Goal: Task Accomplishment & Management: Use online tool/utility

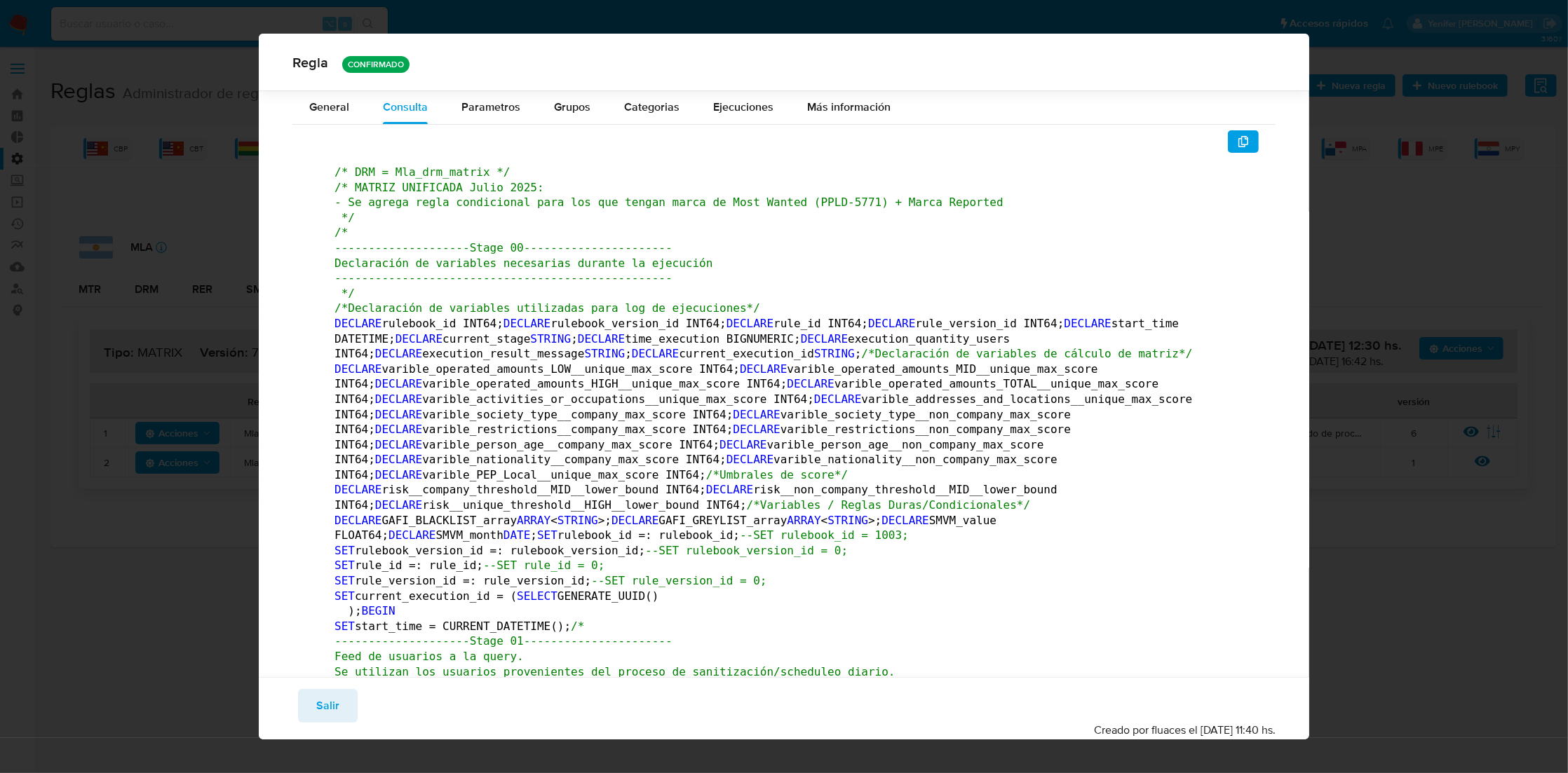
scroll to position [343950, 0]
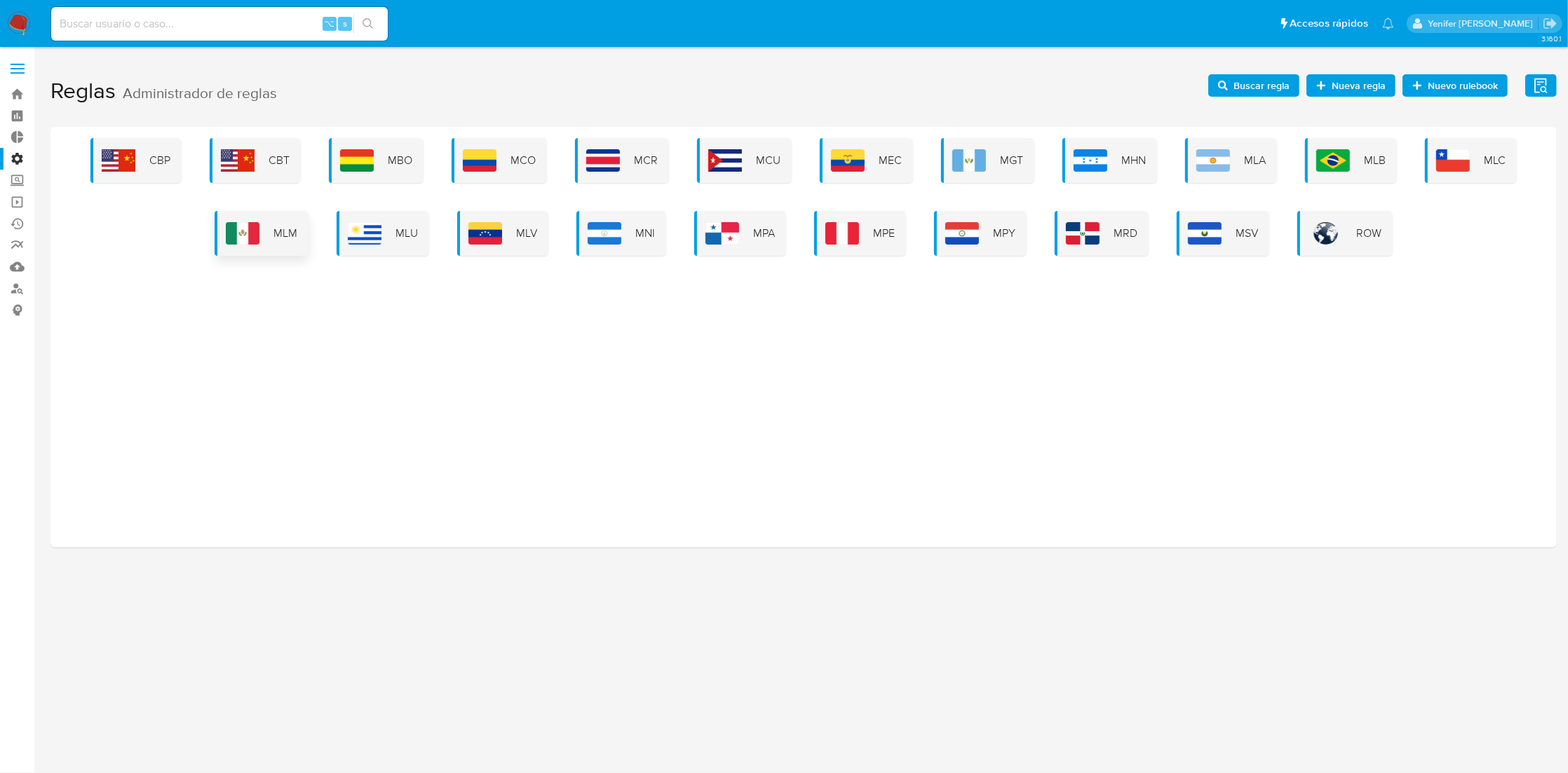
click at [287, 221] on div "MLM" at bounding box center [261, 233] width 94 height 45
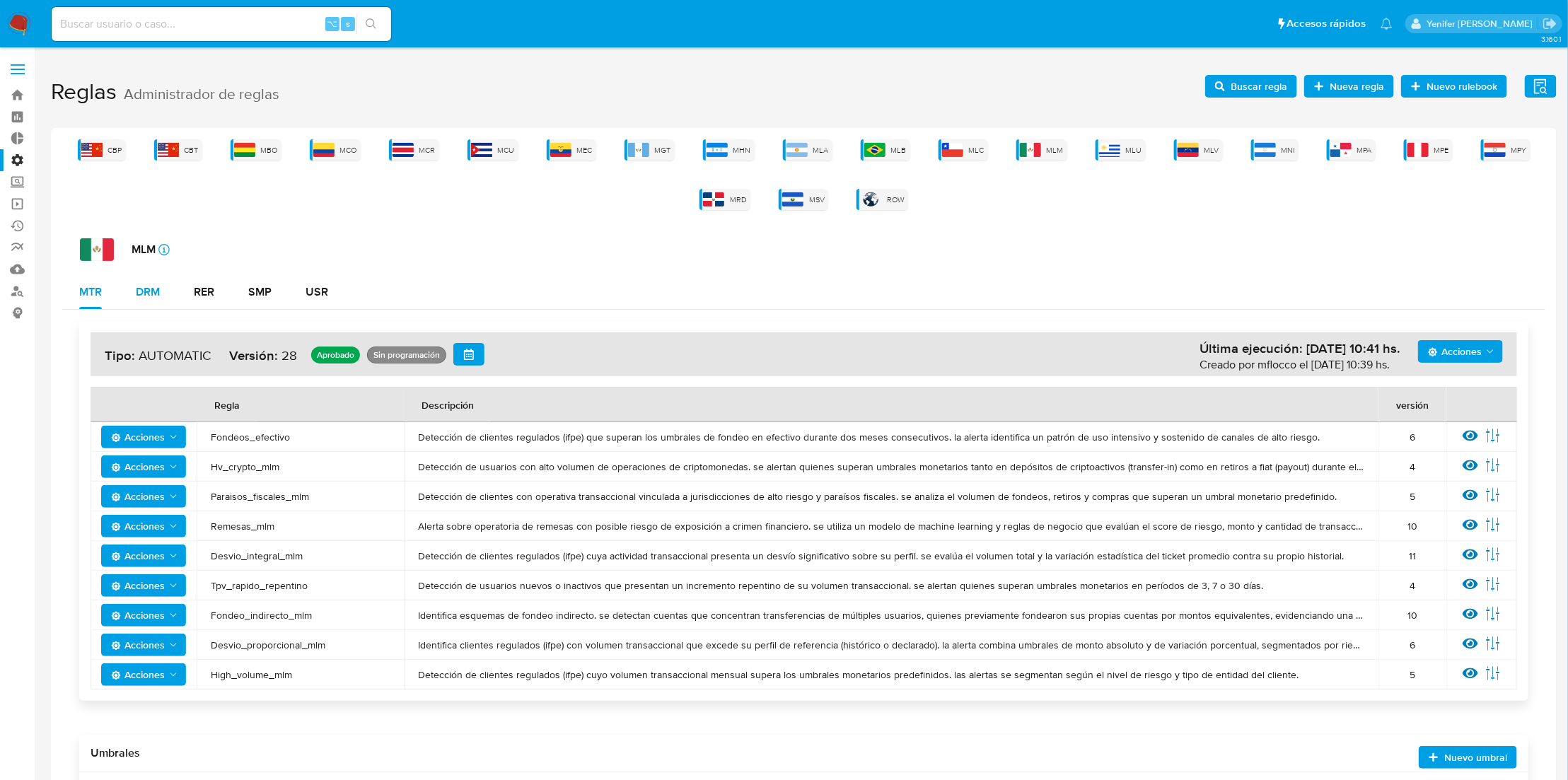
click at [152, 294] on div "DRM" at bounding box center [147, 292] width 24 height 12
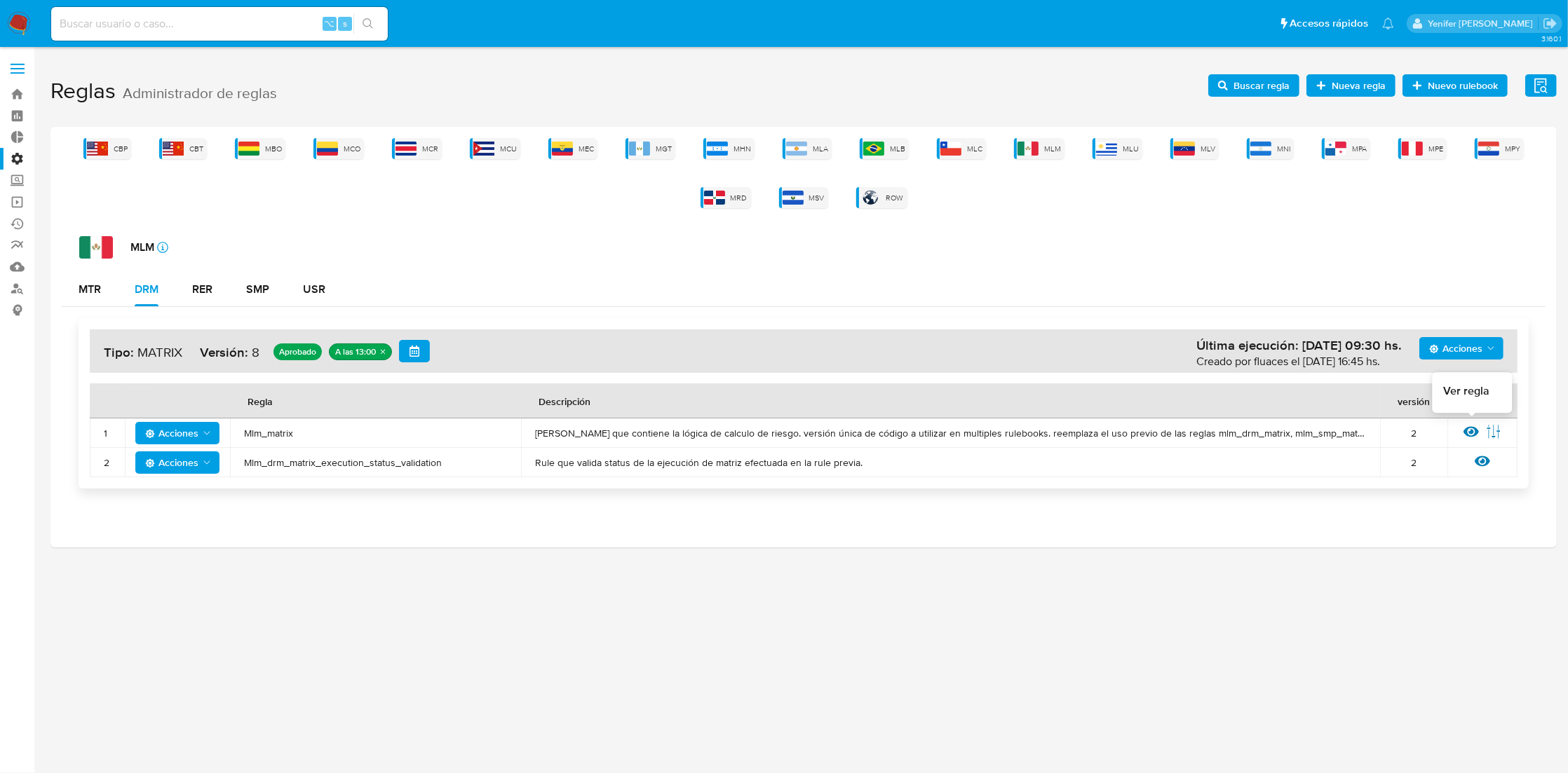
click at [1474, 425] on icon at bounding box center [1471, 432] width 16 height 16
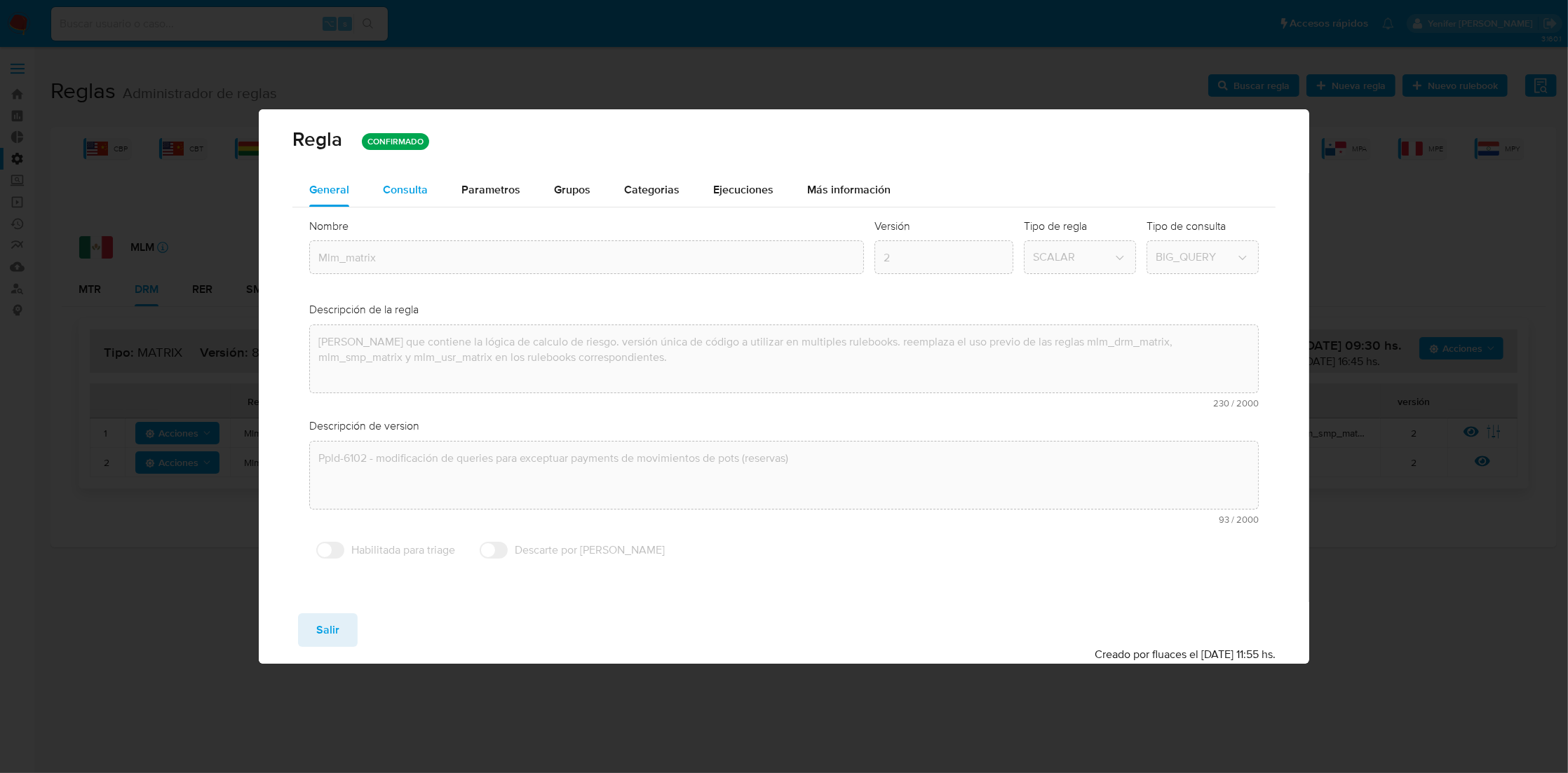
click at [410, 204] on div "Consulta" at bounding box center [406, 190] width 45 height 34
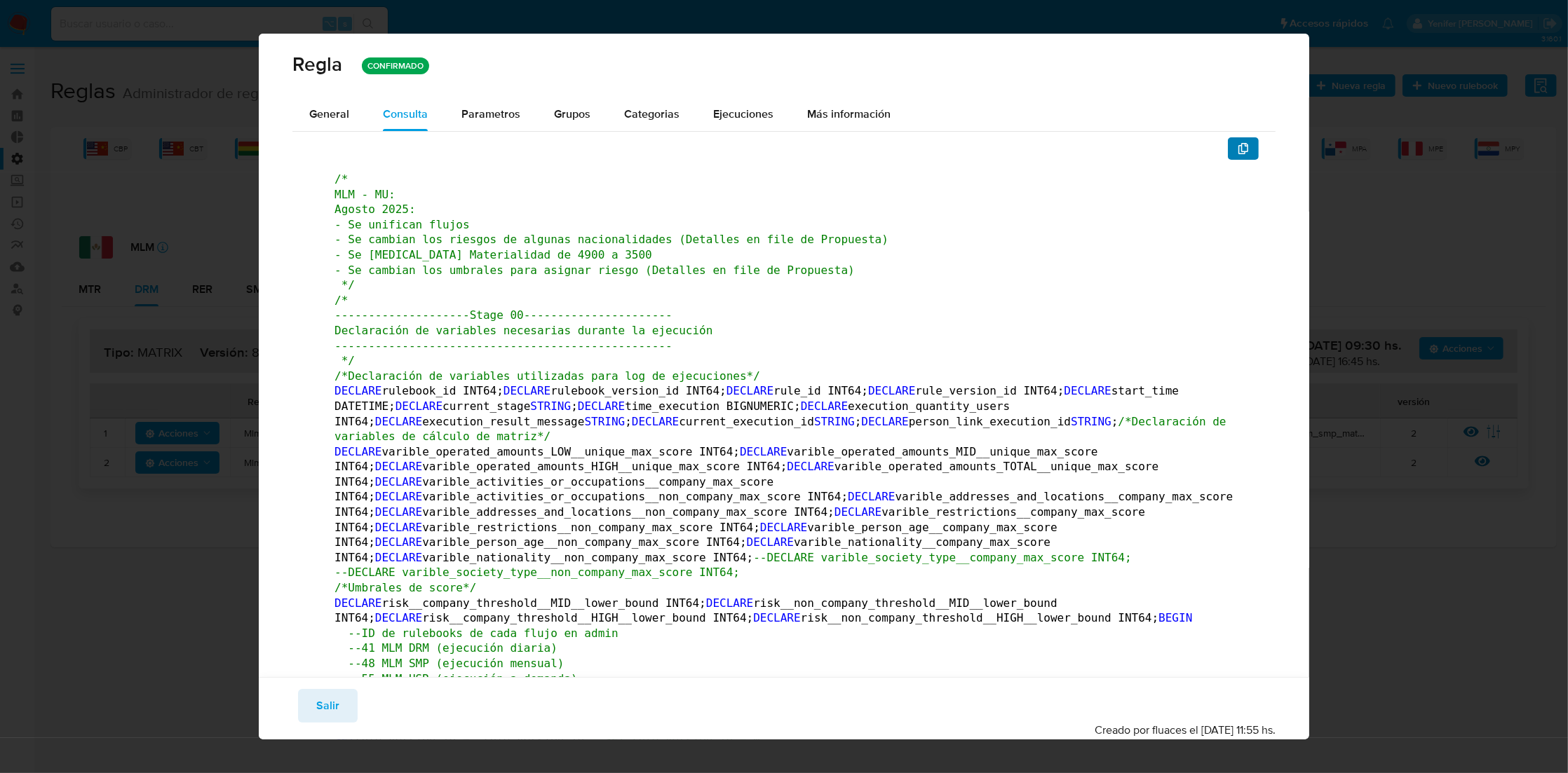
click at [1238, 144] on icon "button" at bounding box center [1244, 149] width 11 height 11
